Goal: Task Accomplishment & Management: Use online tool/utility

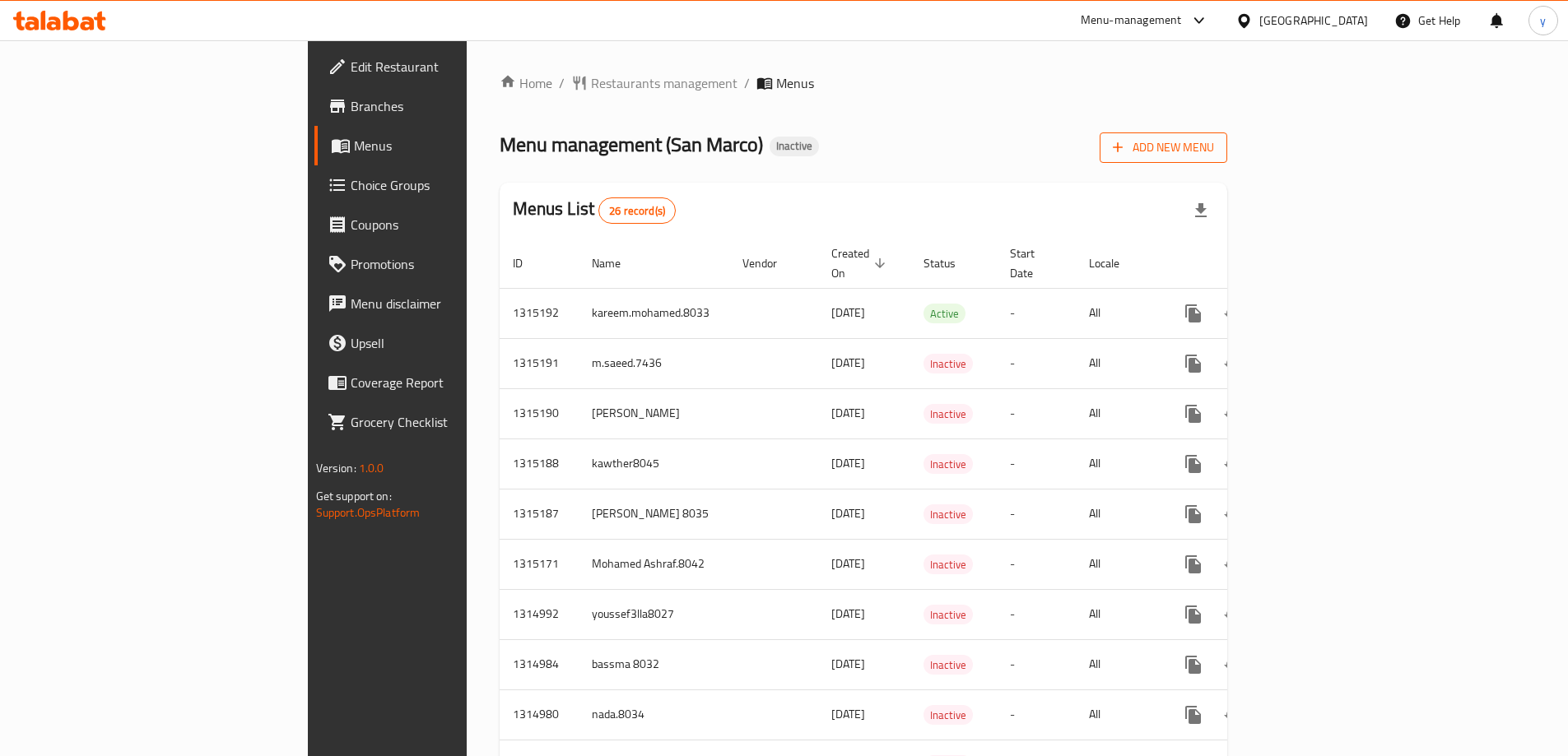
click at [1214, 146] on span "Add New Menu" at bounding box center [1163, 148] width 101 height 21
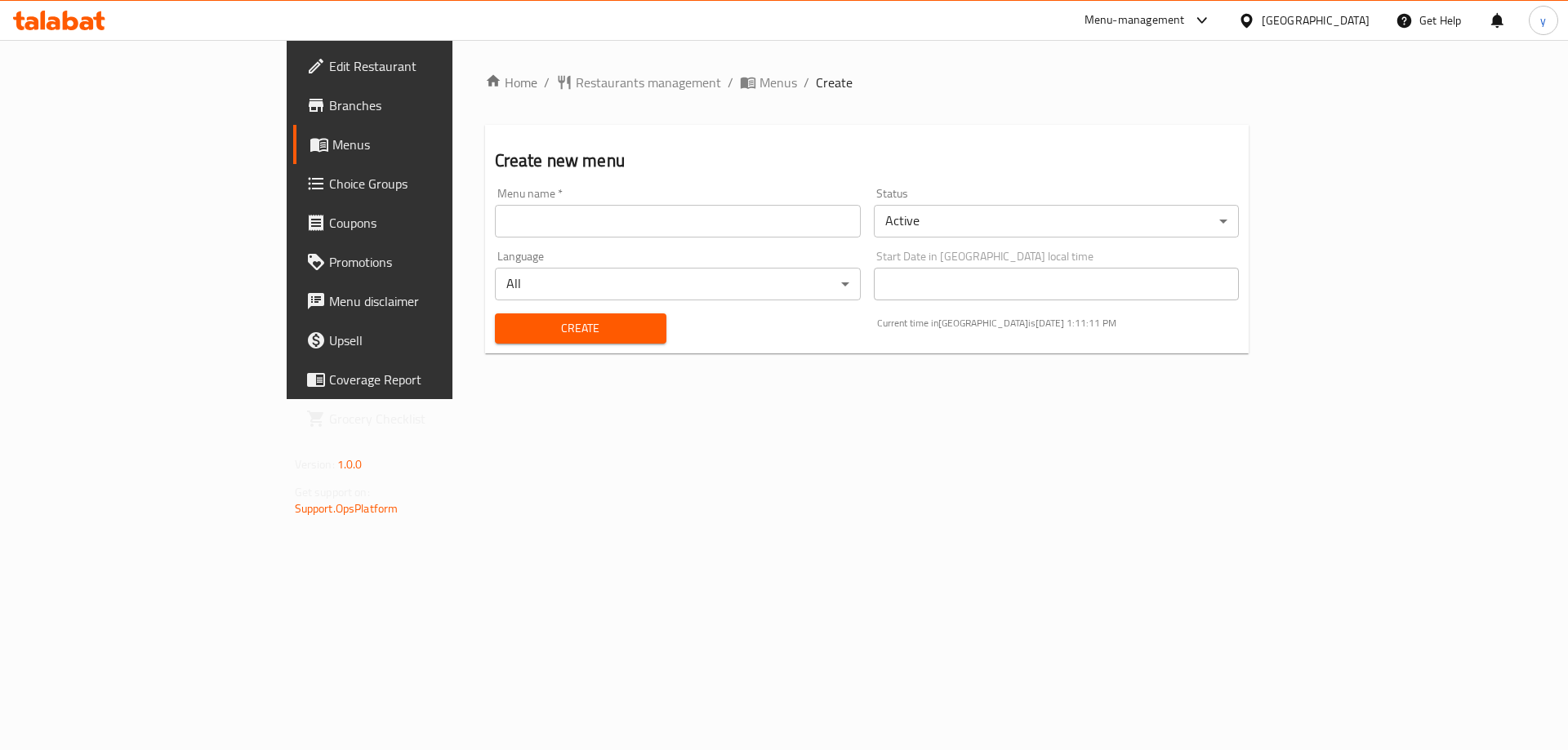
click at [801, 242] on div "Menu name   * Menu name *" at bounding box center [678, 212] width 379 height 63
click at [803, 226] on input "text" at bounding box center [678, 221] width 366 height 32
type input "غ"
type input "youssef3lla8027"
click at [556, 331] on span "Create" at bounding box center [580, 329] width 145 height 21
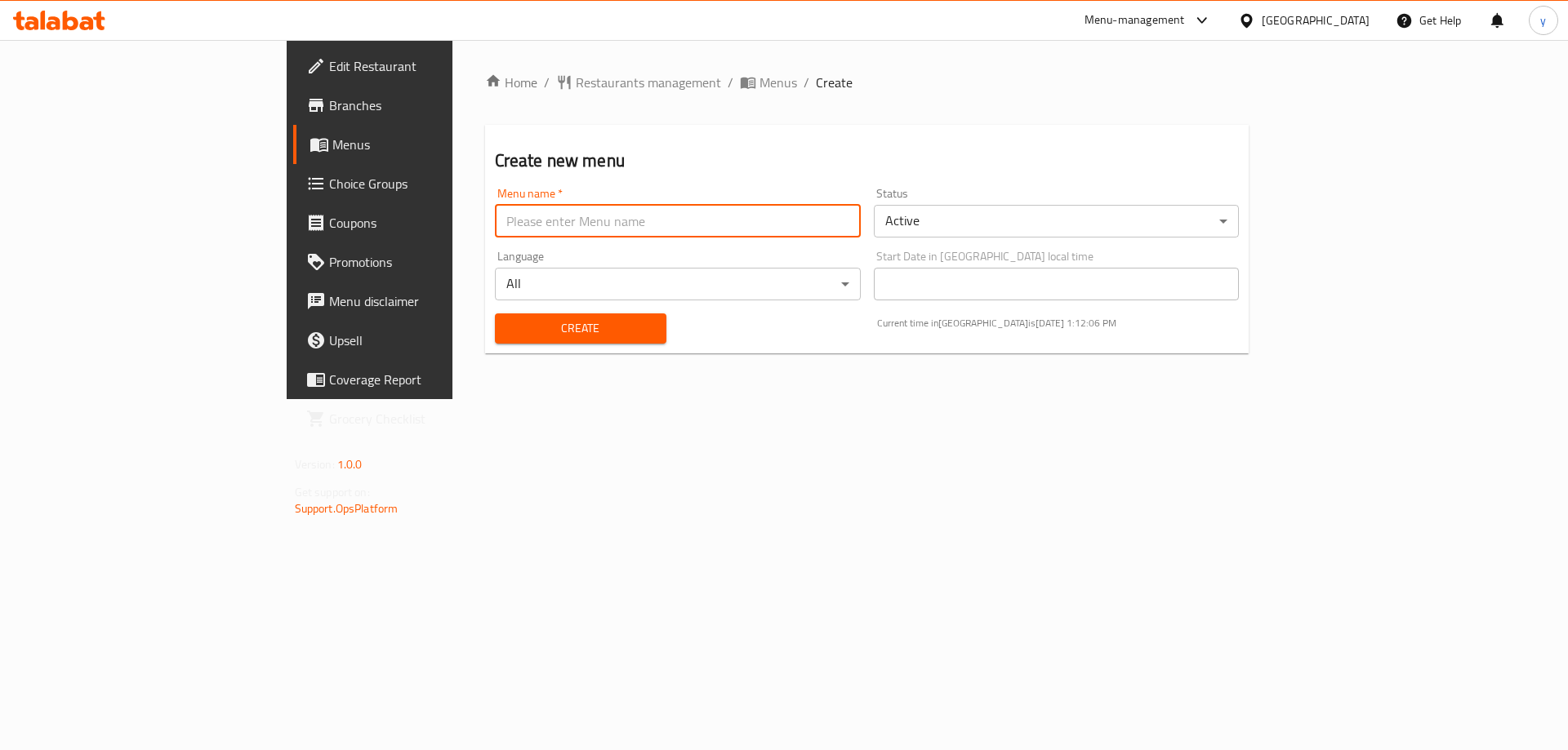
click at [495, 225] on input "text" at bounding box center [678, 221] width 366 height 32
type input "youssef3lla8027"
click at [508, 322] on span "Create" at bounding box center [580, 329] width 145 height 21
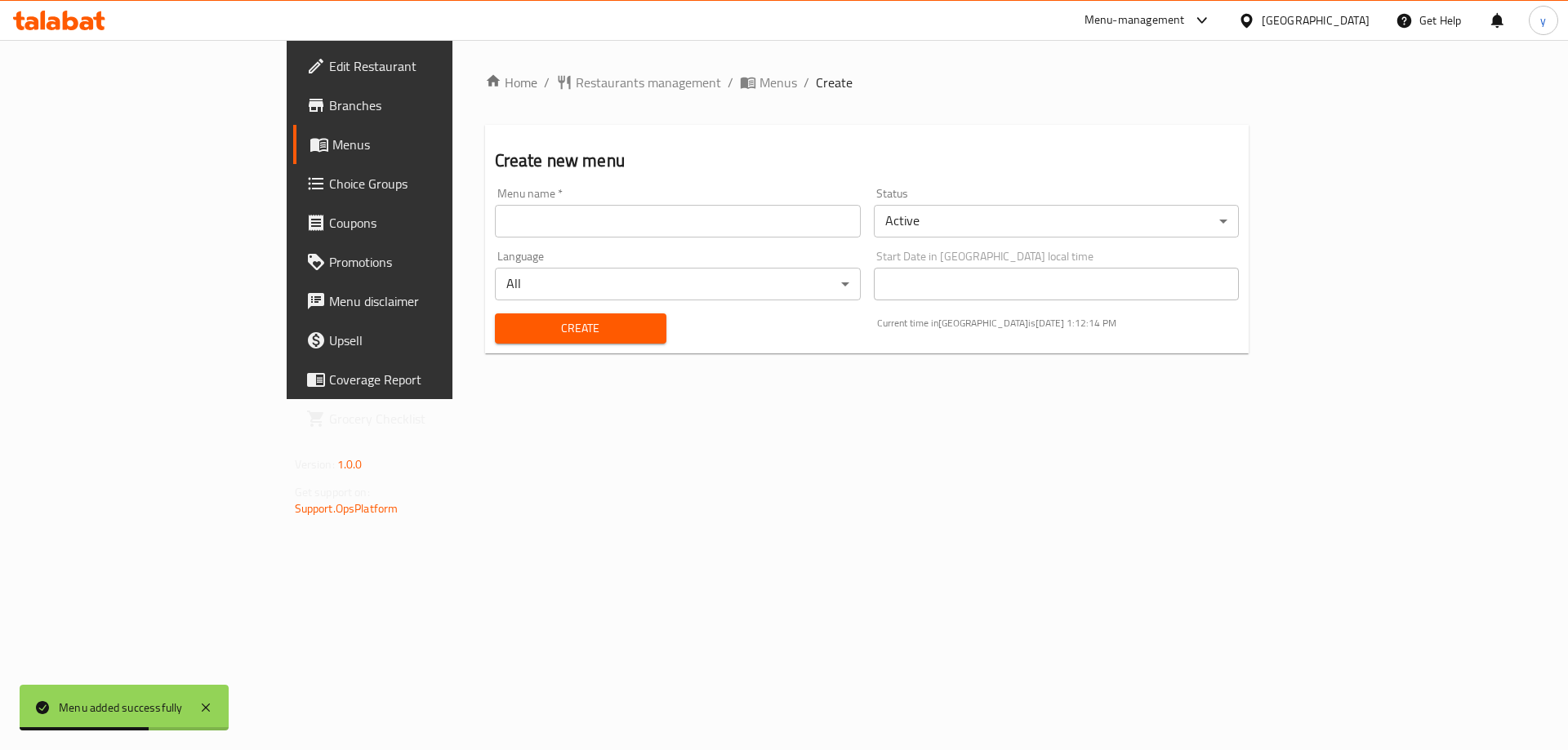
click at [333, 142] on span "Menus" at bounding box center [434, 144] width 203 height 20
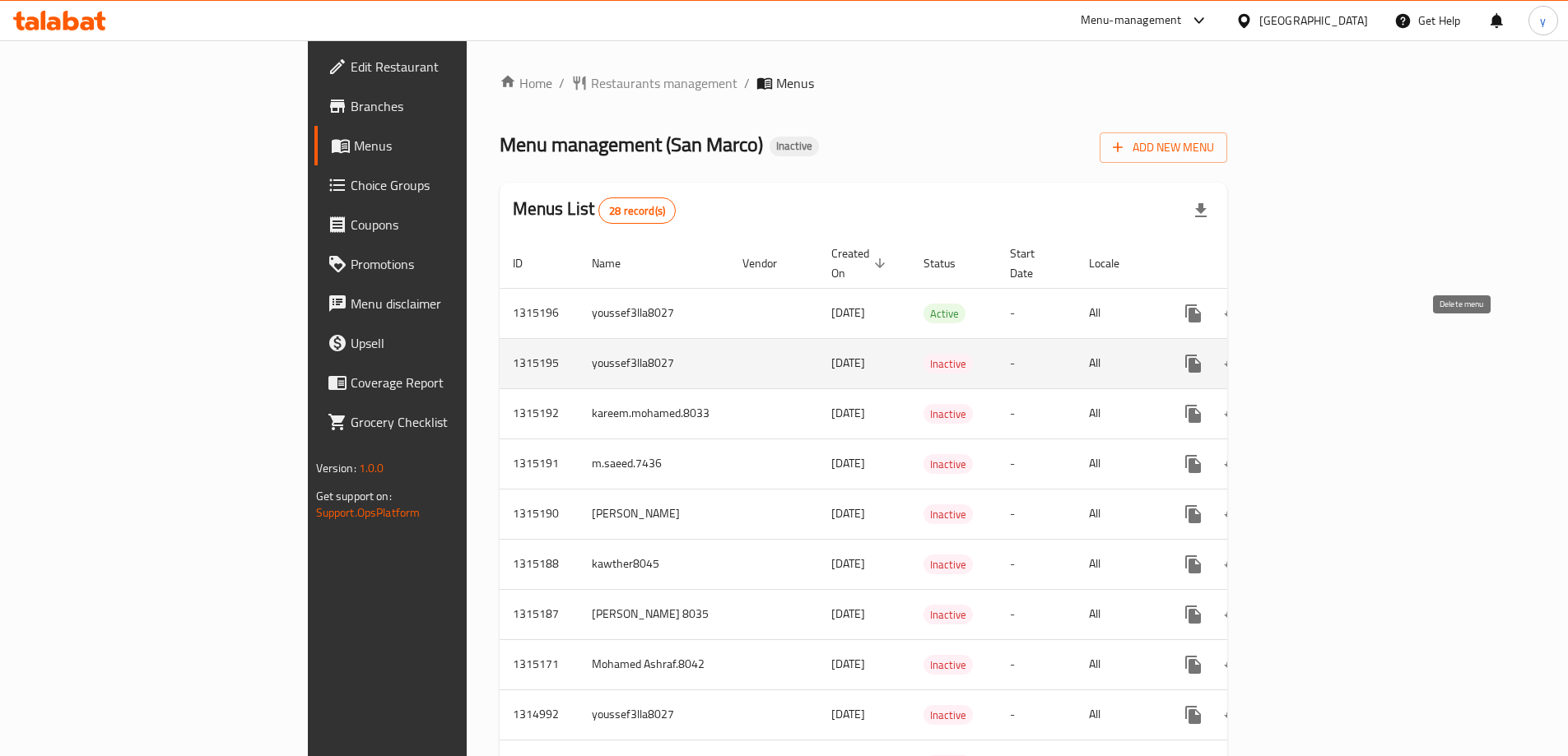
click at [1292, 344] on button "enhanced table" at bounding box center [1272, 363] width 39 height 39
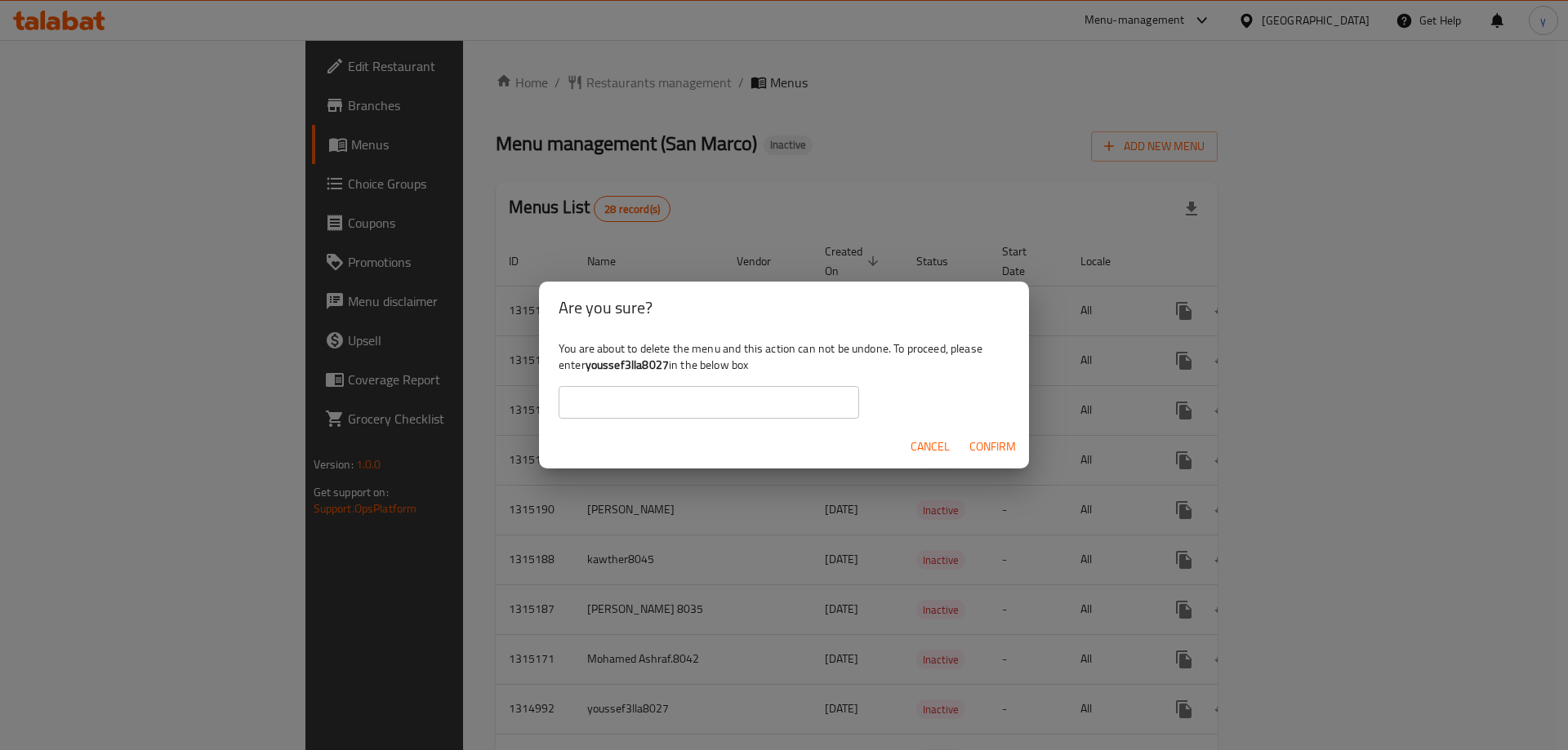
click at [995, 448] on span "Confirm" at bounding box center [992, 448] width 46 height 21
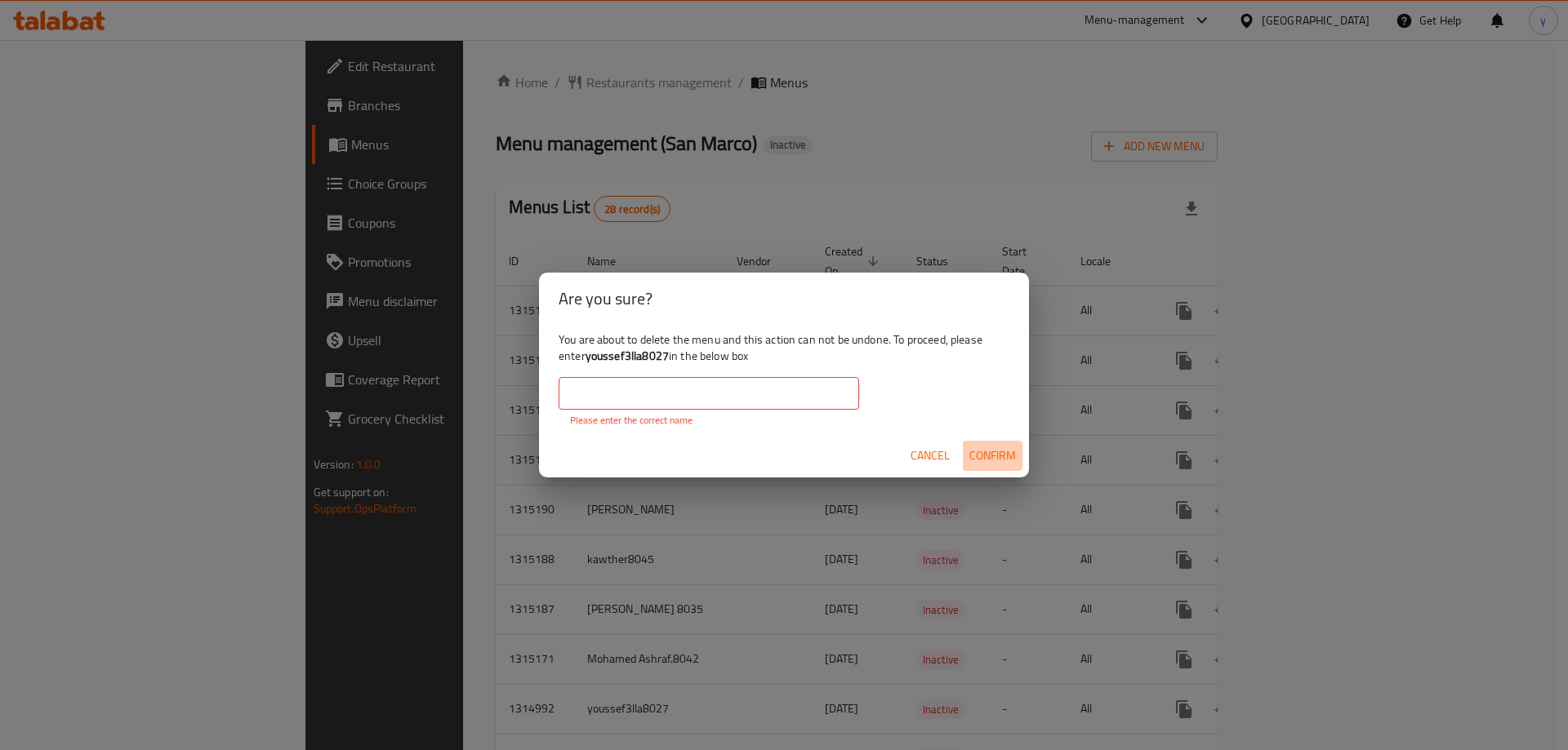
click at [986, 458] on span "Confirm" at bounding box center [992, 456] width 46 height 21
click at [939, 461] on span "Cancel" at bounding box center [929, 456] width 39 height 21
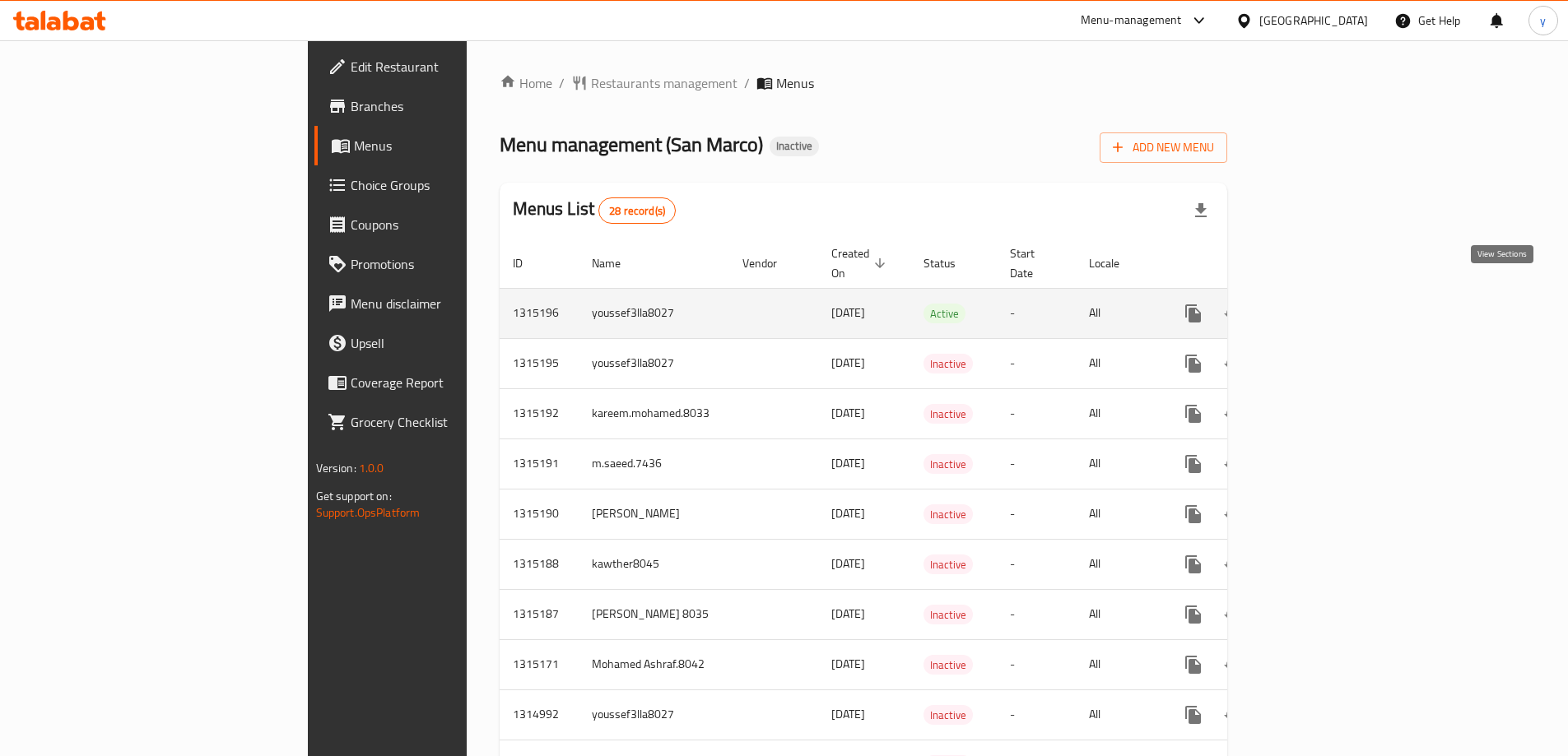
click at [1321, 304] on icon "enhanced table" at bounding box center [1311, 313] width 20 height 20
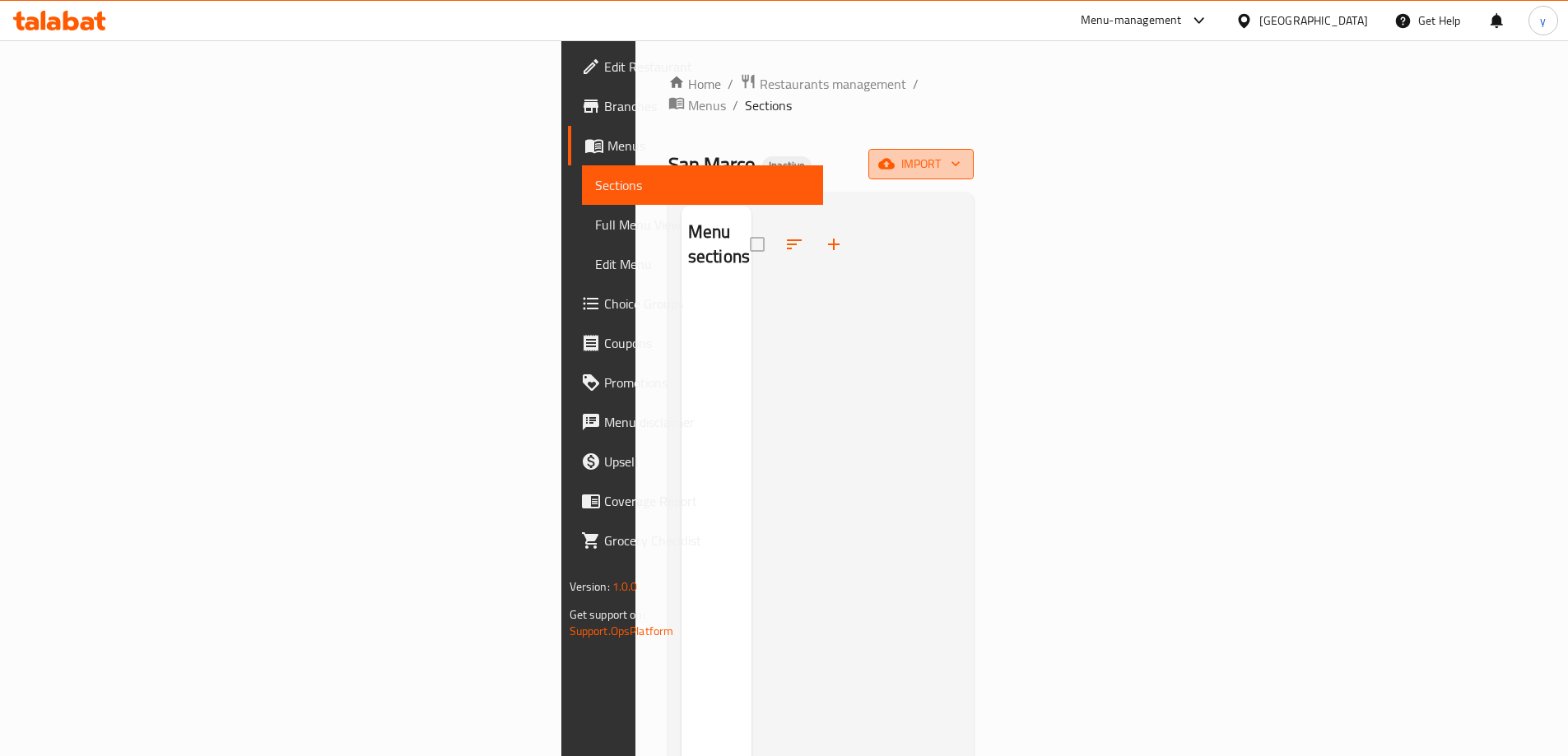
click at [960, 154] on span "import" at bounding box center [920, 164] width 79 height 21
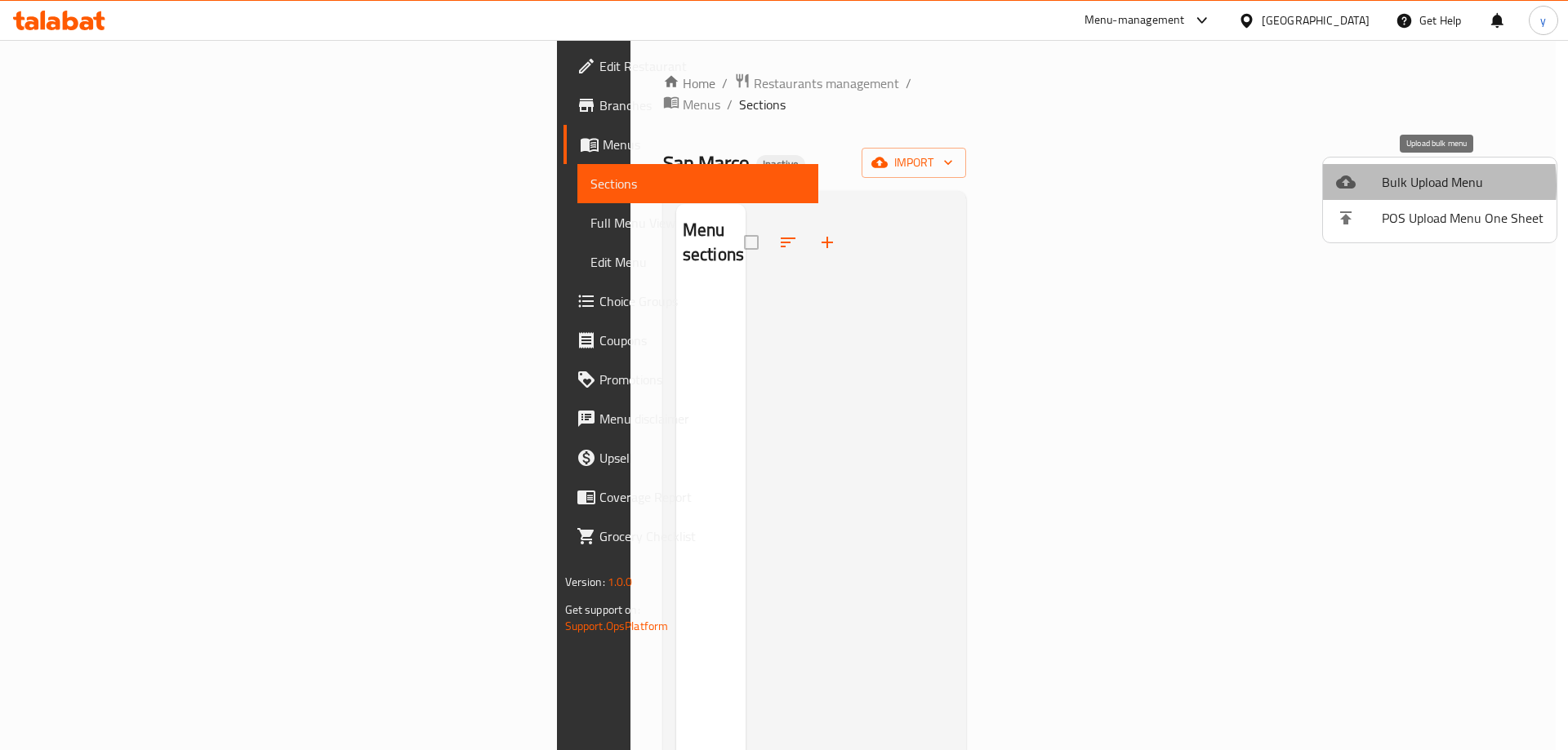
click at [1368, 185] on div at bounding box center [1358, 182] width 46 height 20
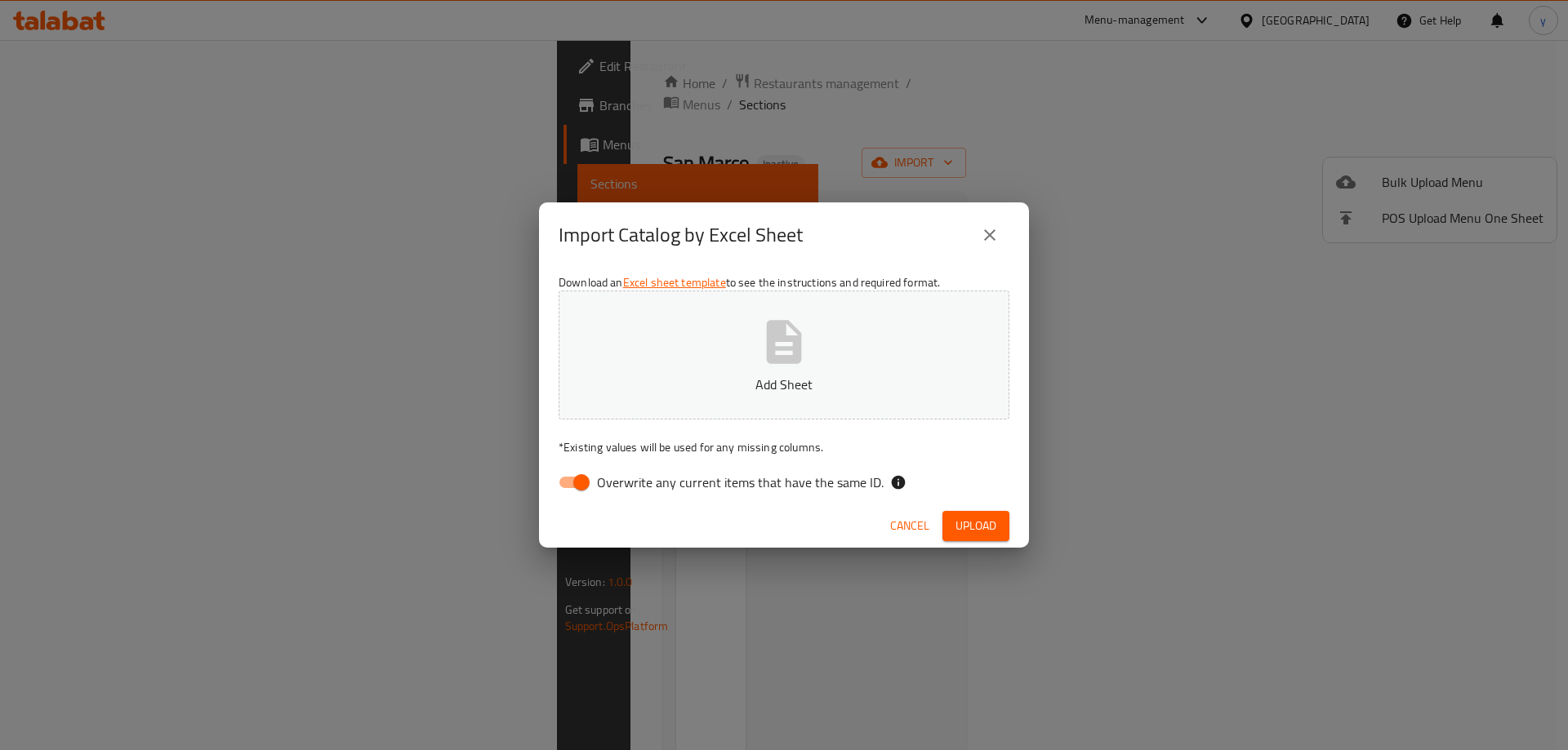
click at [553, 483] on input "Overwrite any current items that have the same ID." at bounding box center [581, 483] width 93 height 31
checkbox input "false"
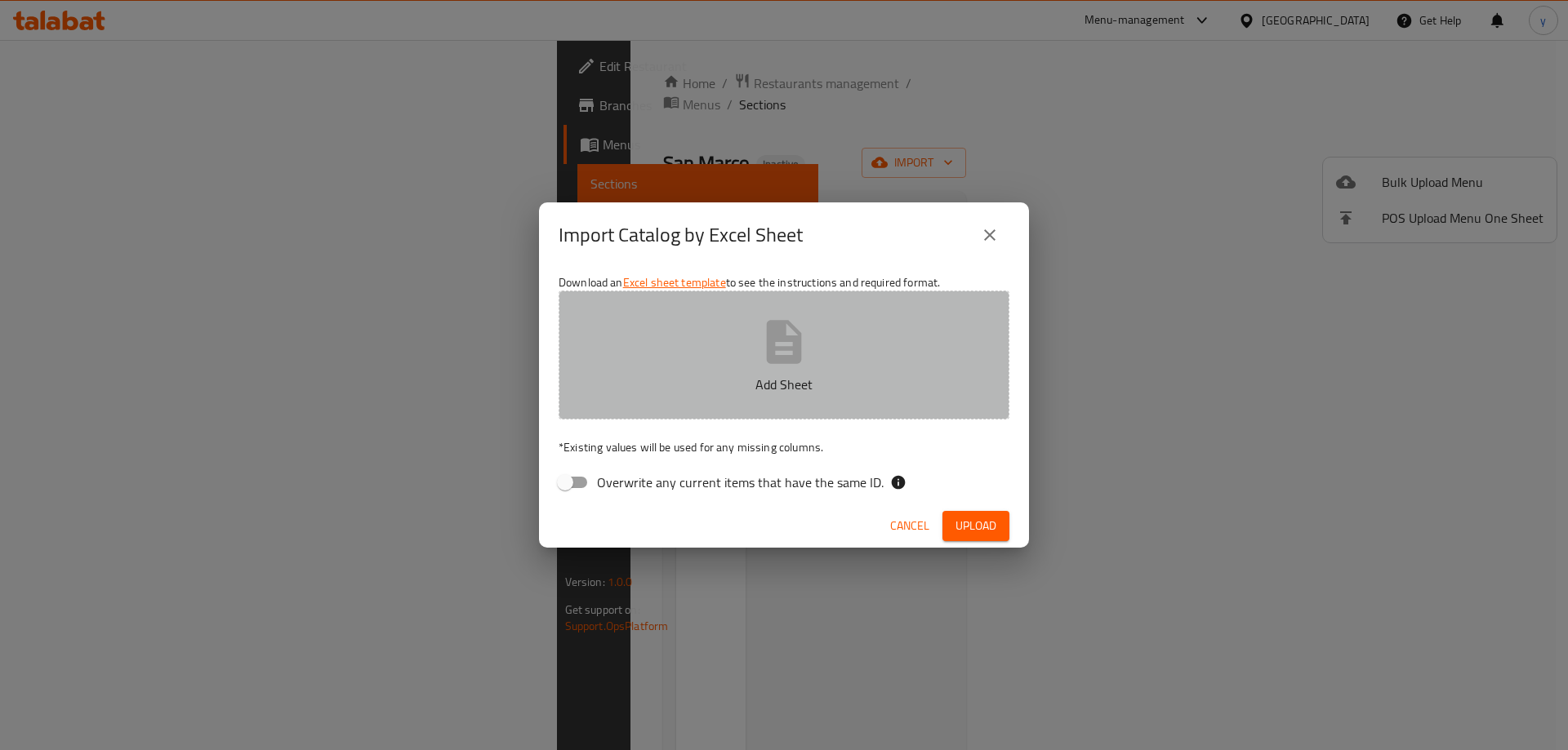
click at [744, 381] on p "Add Sheet" at bounding box center [784, 384] width 400 height 20
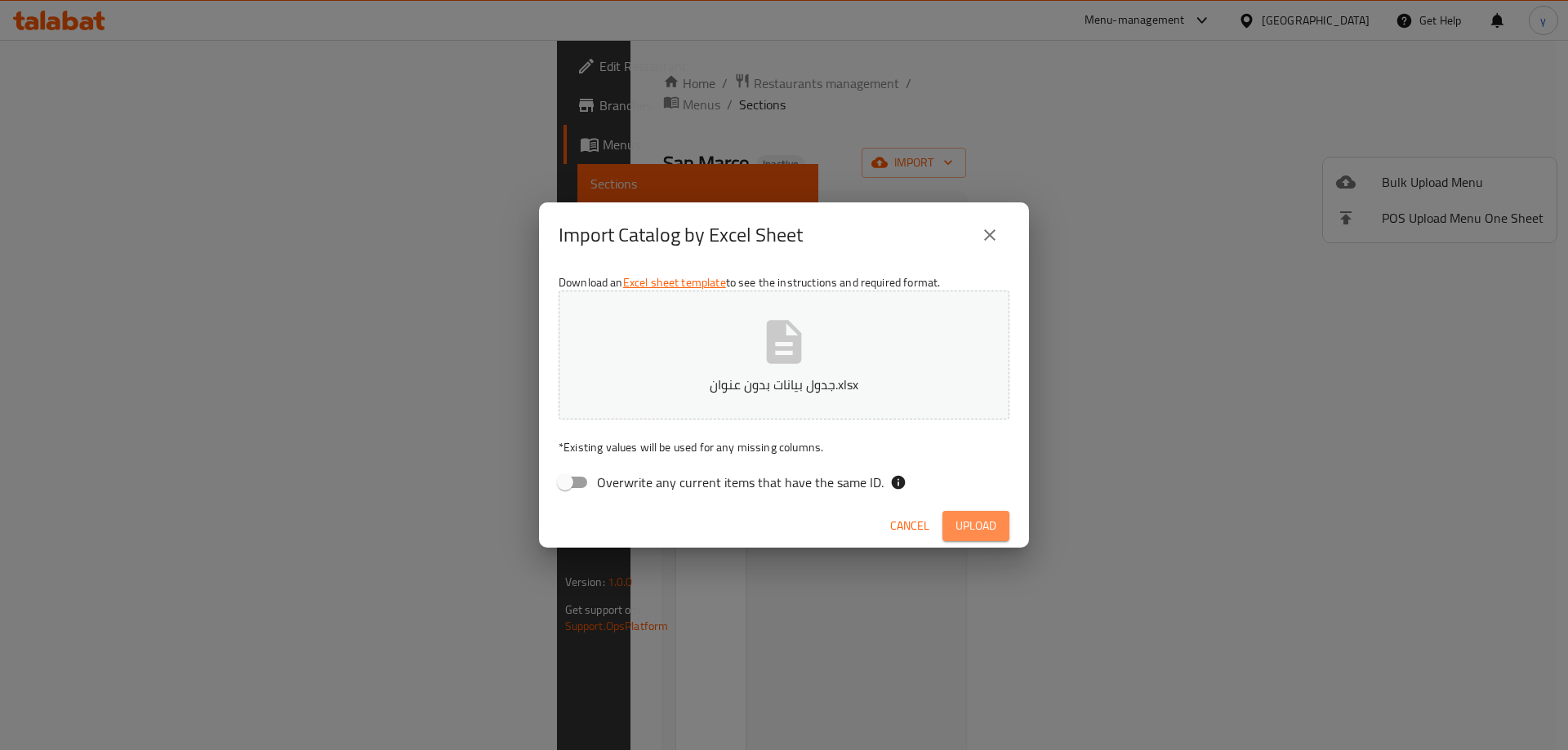
click at [973, 526] on span "Upload" at bounding box center [975, 526] width 41 height 21
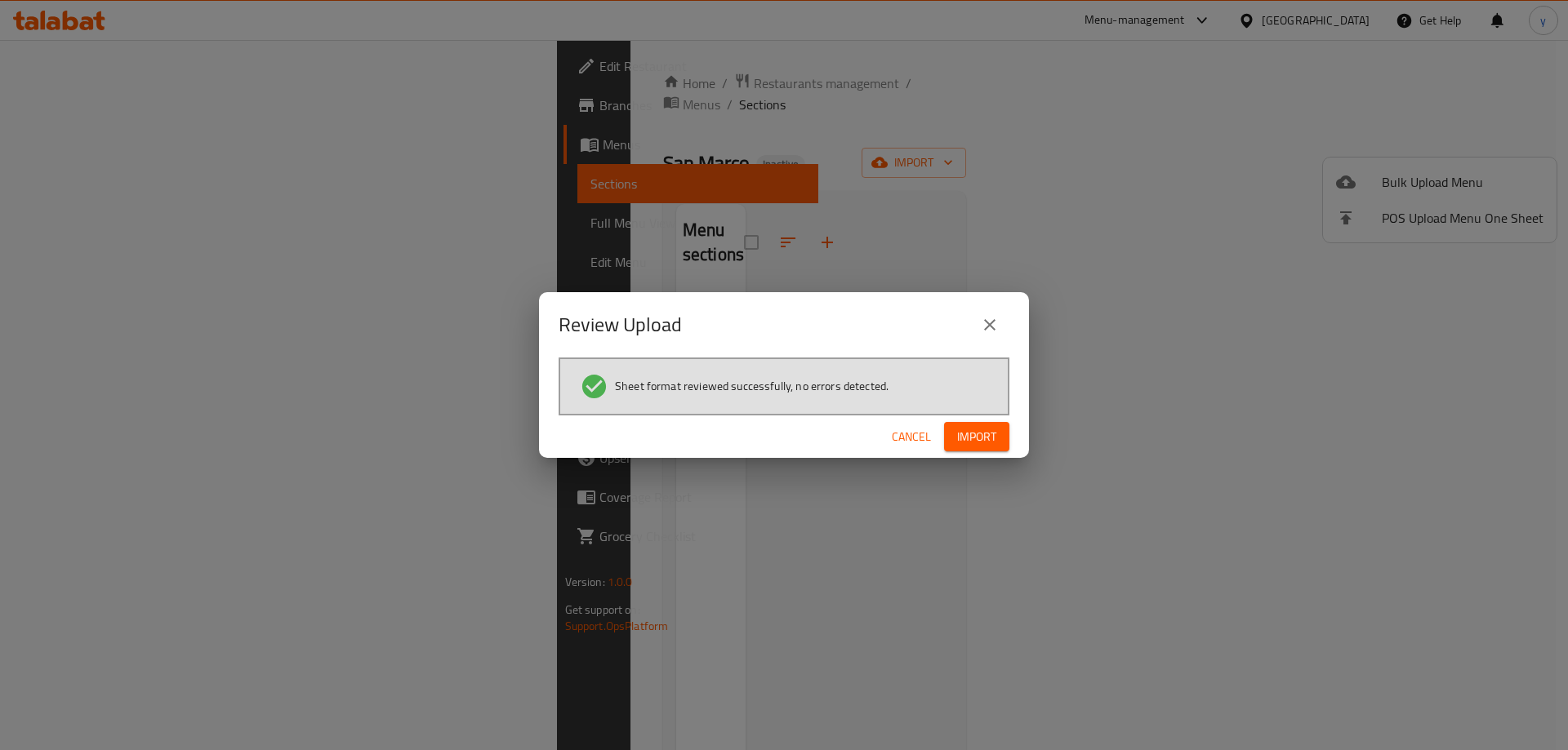
click at [977, 438] on span "Import" at bounding box center [975, 437] width 39 height 21
click at [977, 438] on icon "button" at bounding box center [982, 436] width 22 height 22
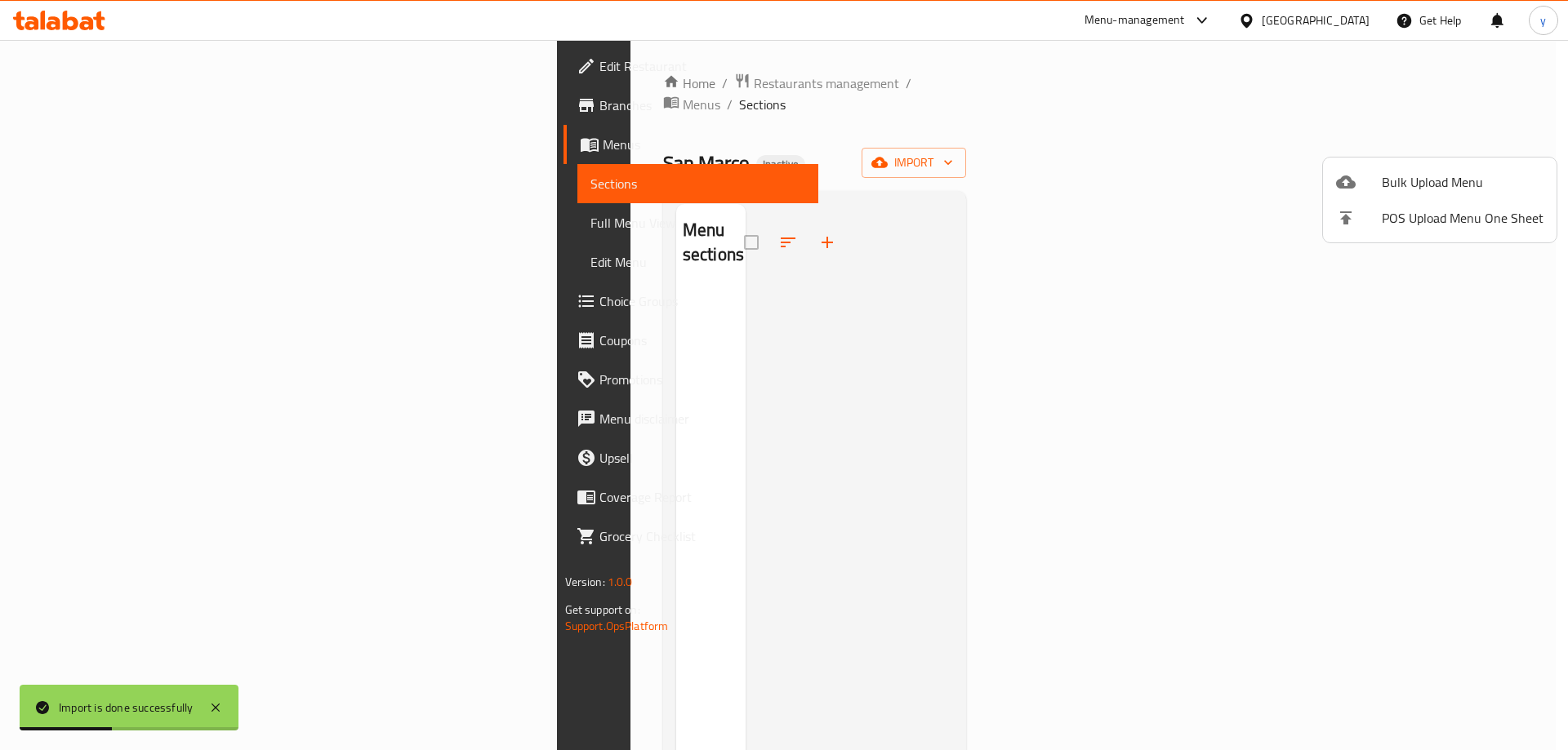
click at [1085, 154] on div at bounding box center [784, 375] width 1568 height 750
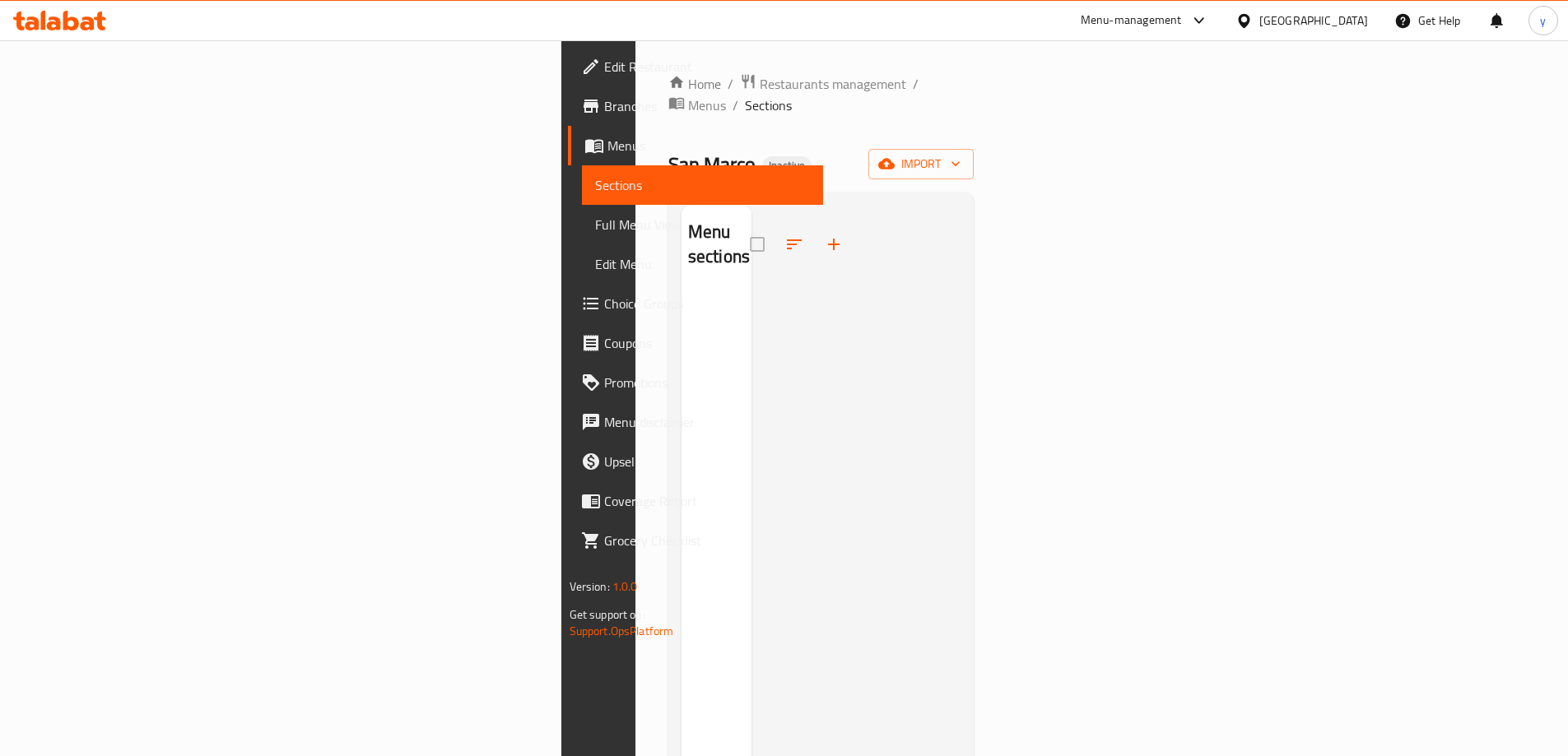
click at [595, 228] on span "Full Menu View" at bounding box center [702, 225] width 215 height 20
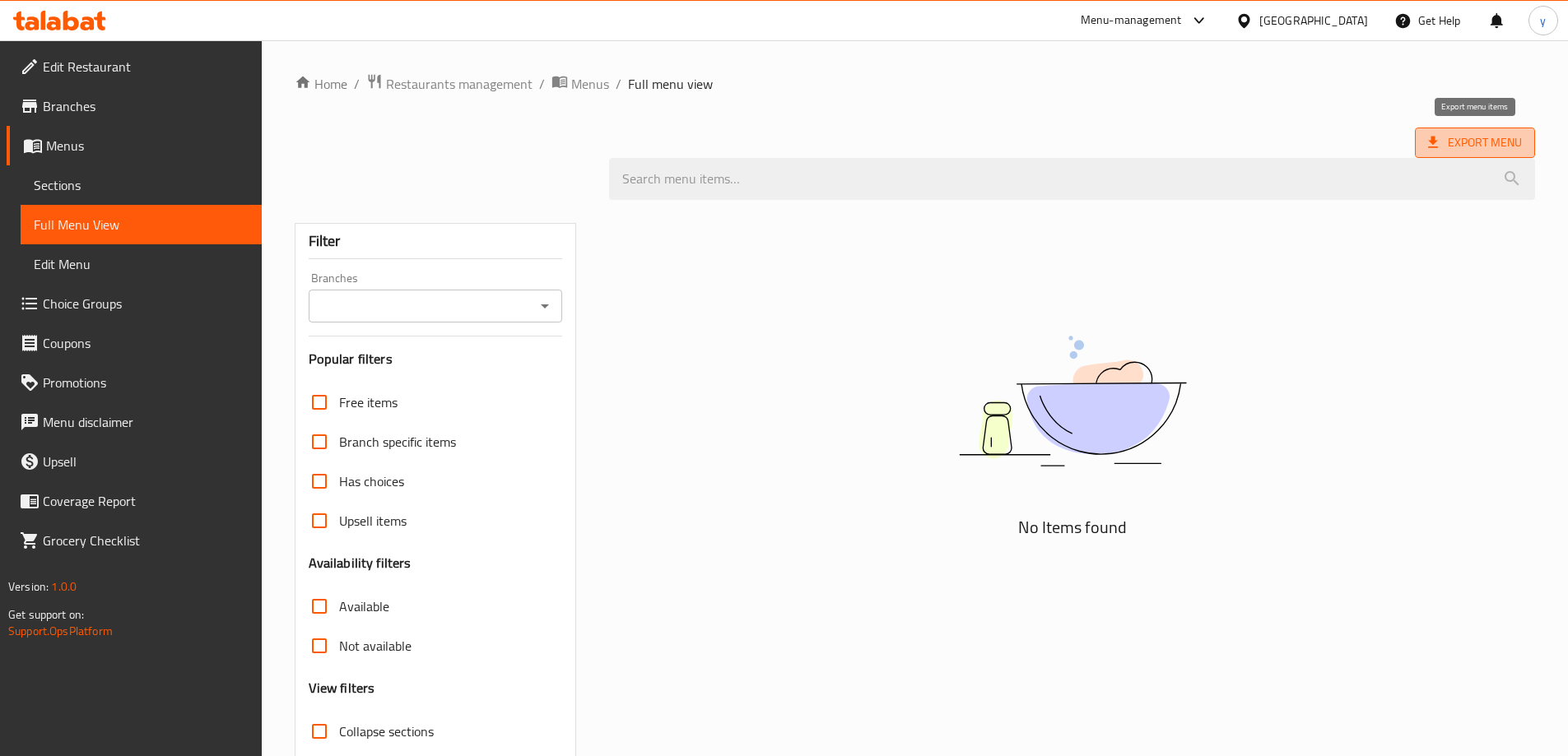
click at [1466, 133] on span "Export Menu" at bounding box center [1474, 143] width 94 height 21
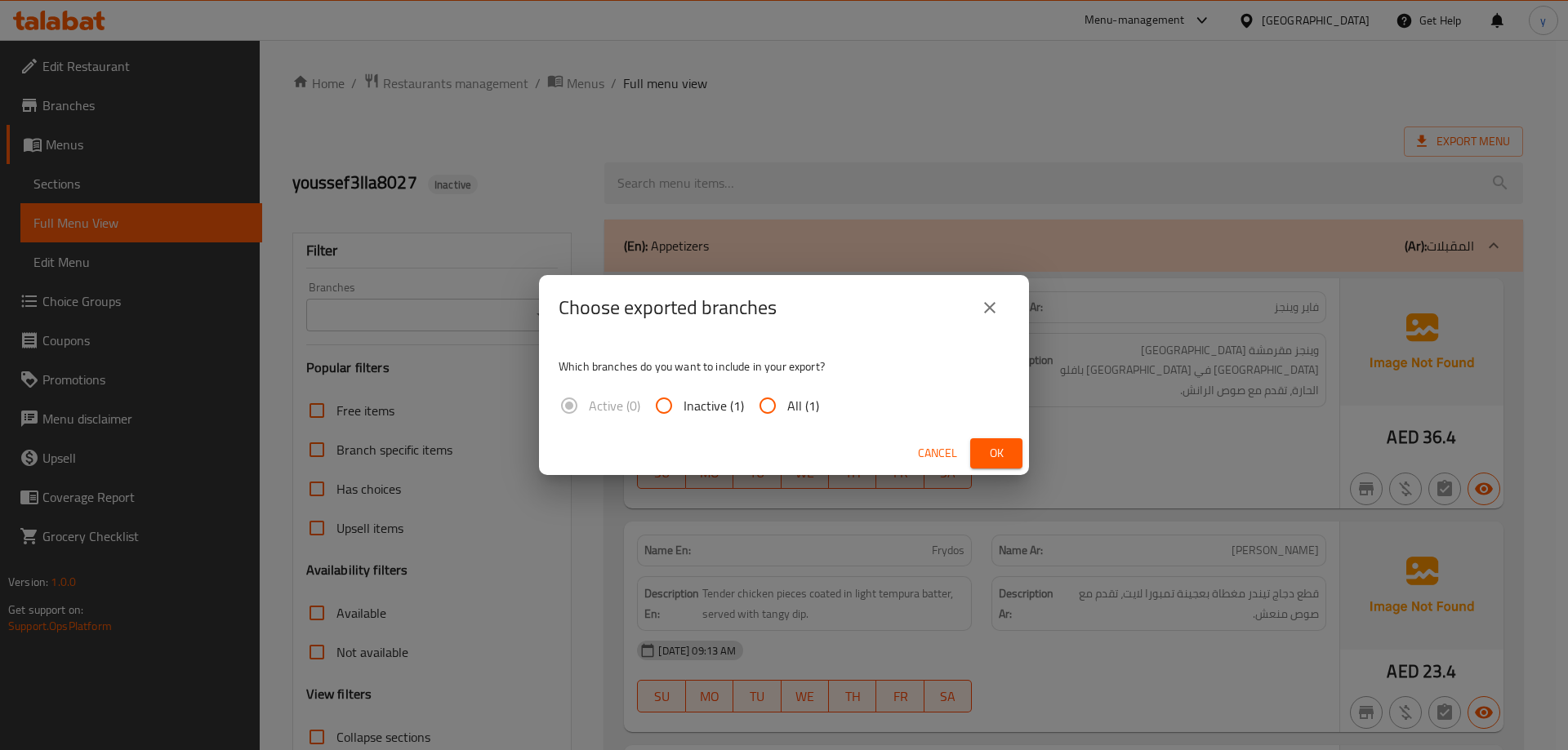
click at [769, 412] on input "All (1)" at bounding box center [767, 405] width 39 height 39
radio input "true"
click at [1009, 460] on button "Ok" at bounding box center [995, 453] width 52 height 30
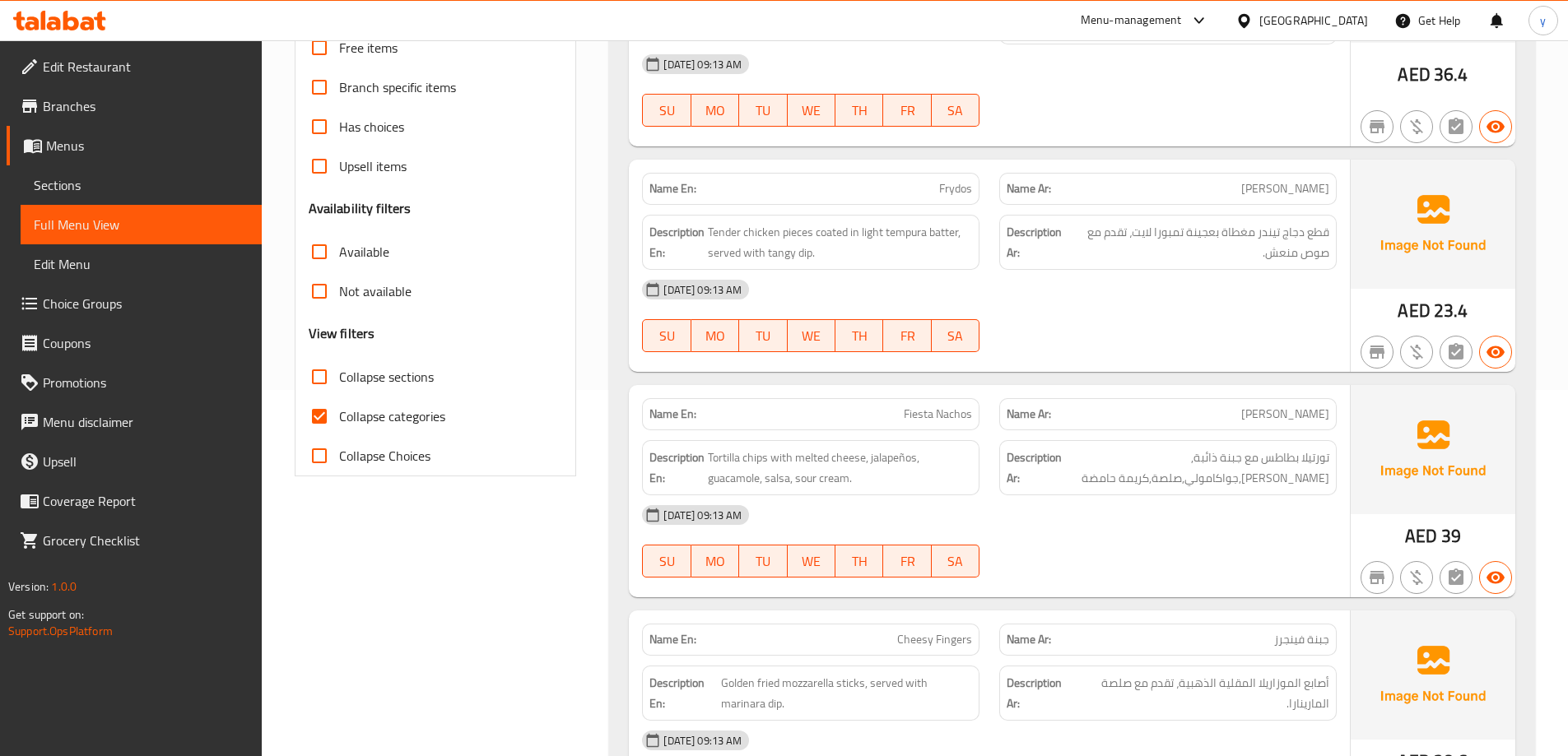
scroll to position [494, 0]
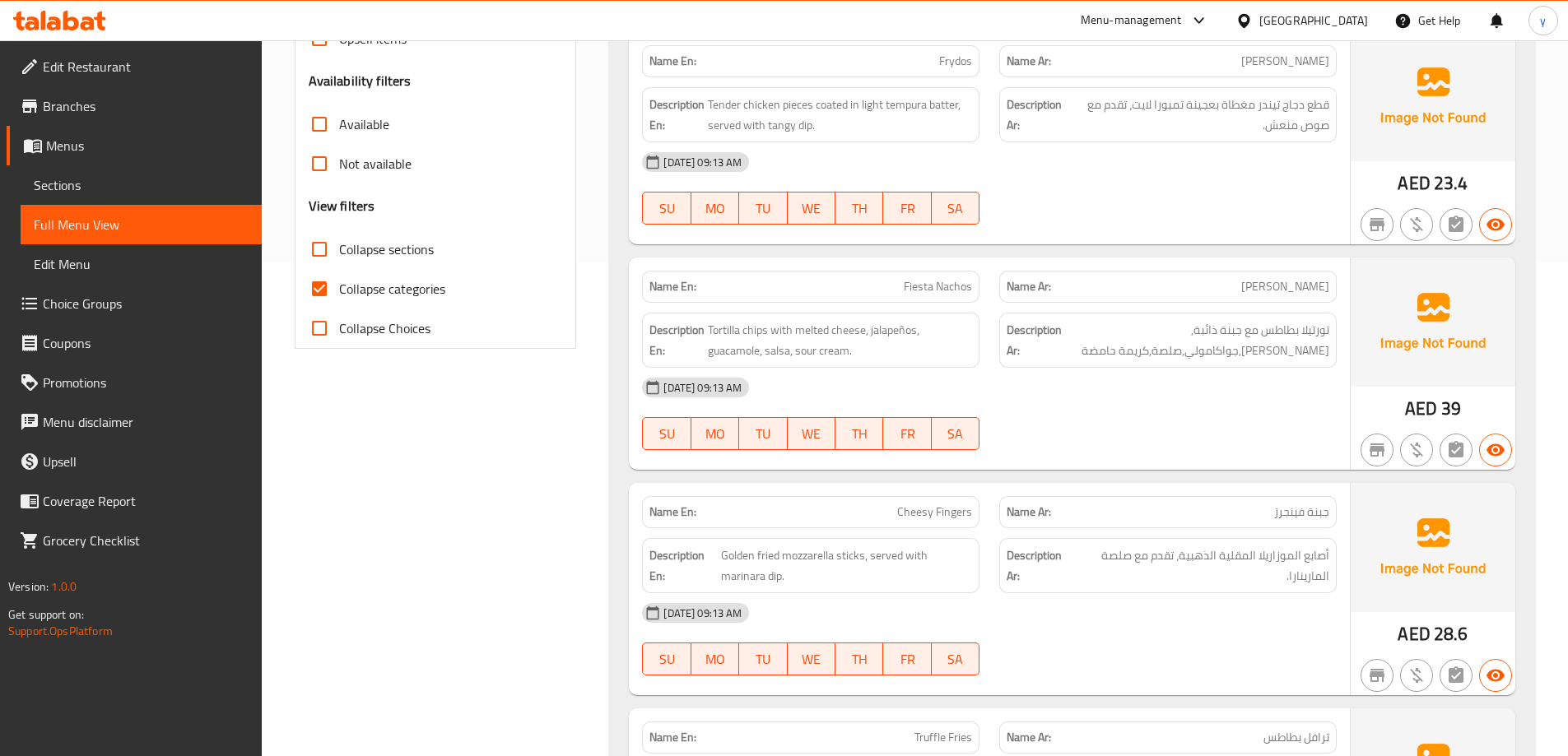
click at [364, 286] on span "Collapse categories" at bounding box center [392, 289] width 106 height 20
click at [339, 286] on input "Collapse categories" at bounding box center [318, 289] width 39 height 39
checkbox input "false"
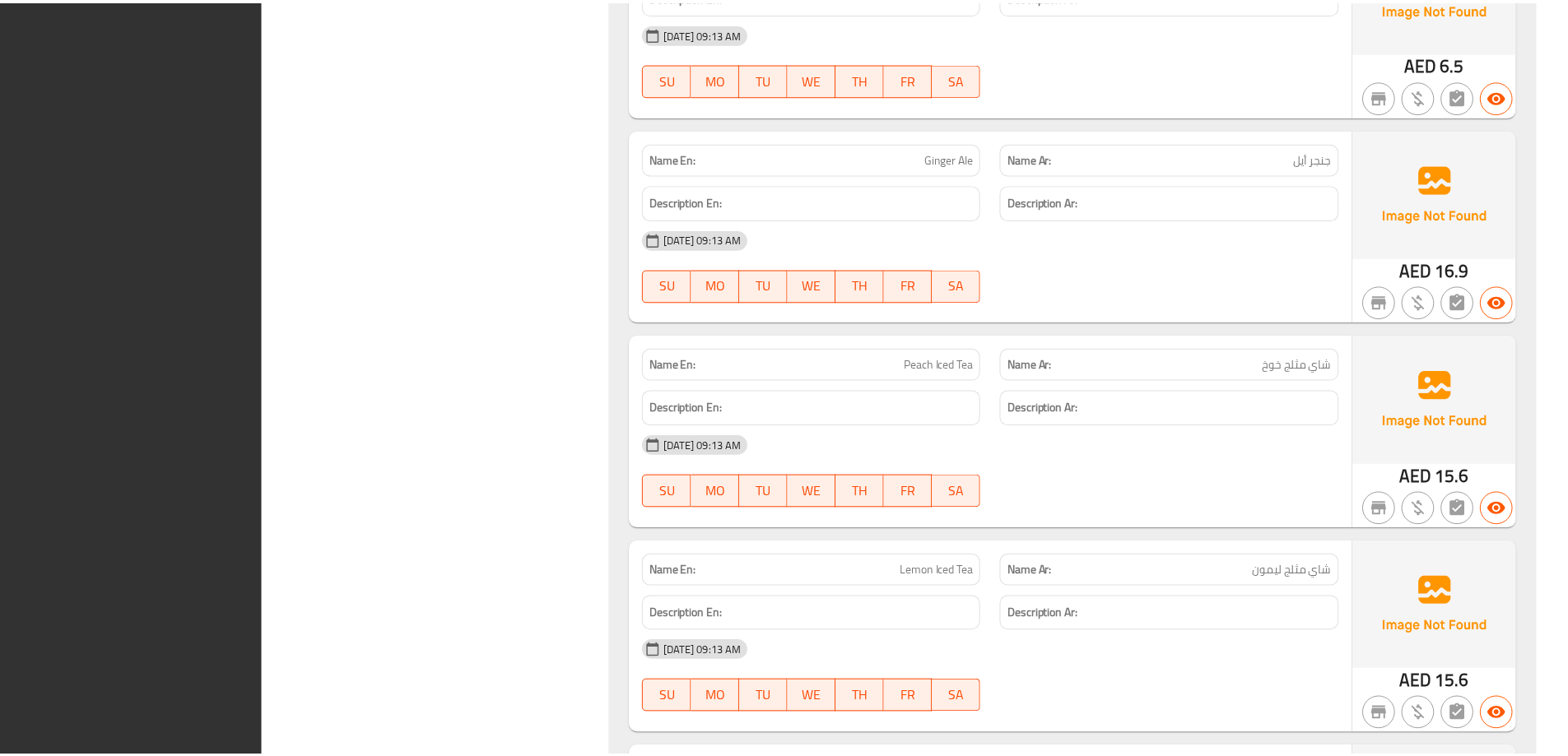
scroll to position [4937, 0]
